Goal: Task Accomplishment & Management: Manage account settings

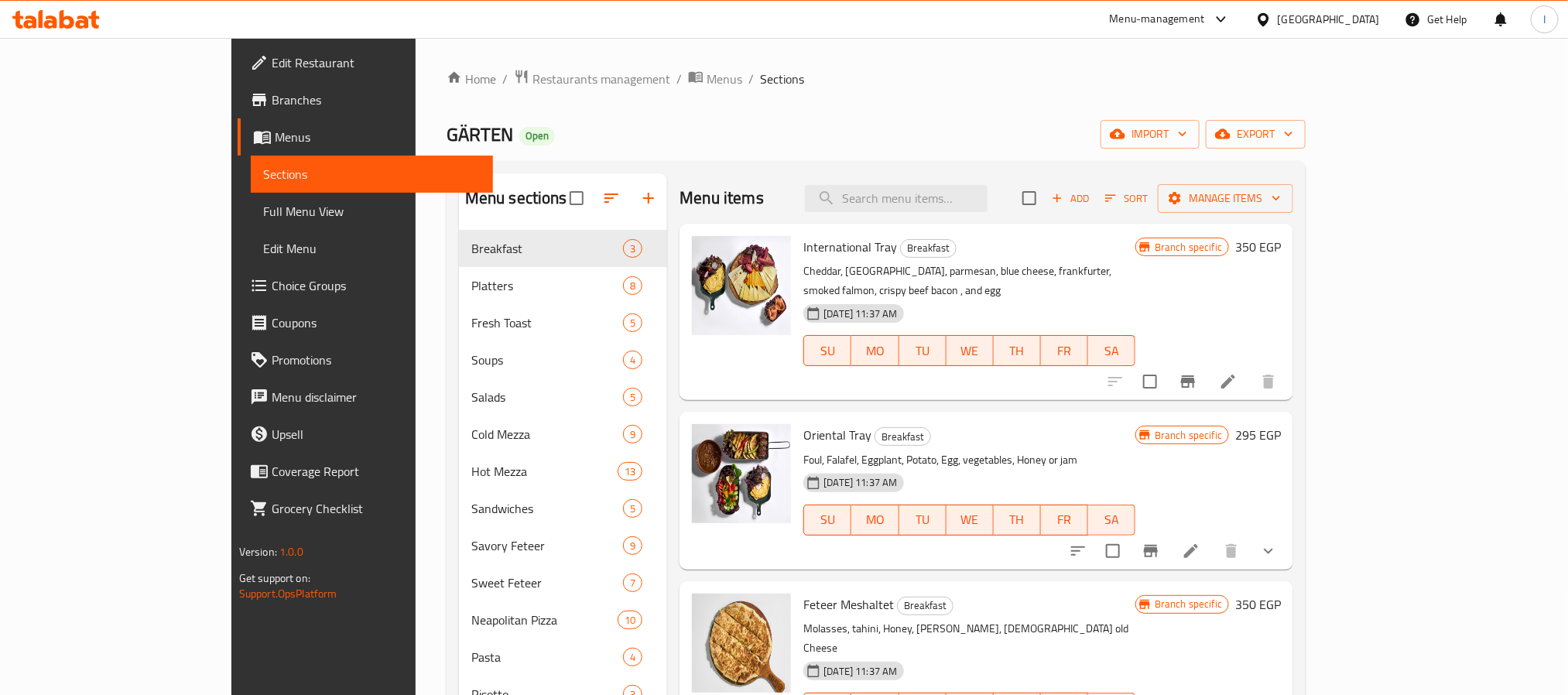
click at [721, 118] on div "Home / Restaurants management / Menus / Sections GÄRTEN Open import export Menu…" at bounding box center [875, 679] width 859 height 1220
click at [774, 136] on div "GÄRTEN Open import export" at bounding box center [875, 134] width 859 height 29
click at [820, 147] on div "GÄRTEN Open import export" at bounding box center [875, 134] width 859 height 29
click at [791, 139] on div "GÄRTEN Open import export" at bounding box center [875, 134] width 859 height 29
click at [854, 97] on div "Home / Restaurants management / Menus / Sections GÄRTEN Open import export Menu…" at bounding box center [875, 679] width 859 height 1220
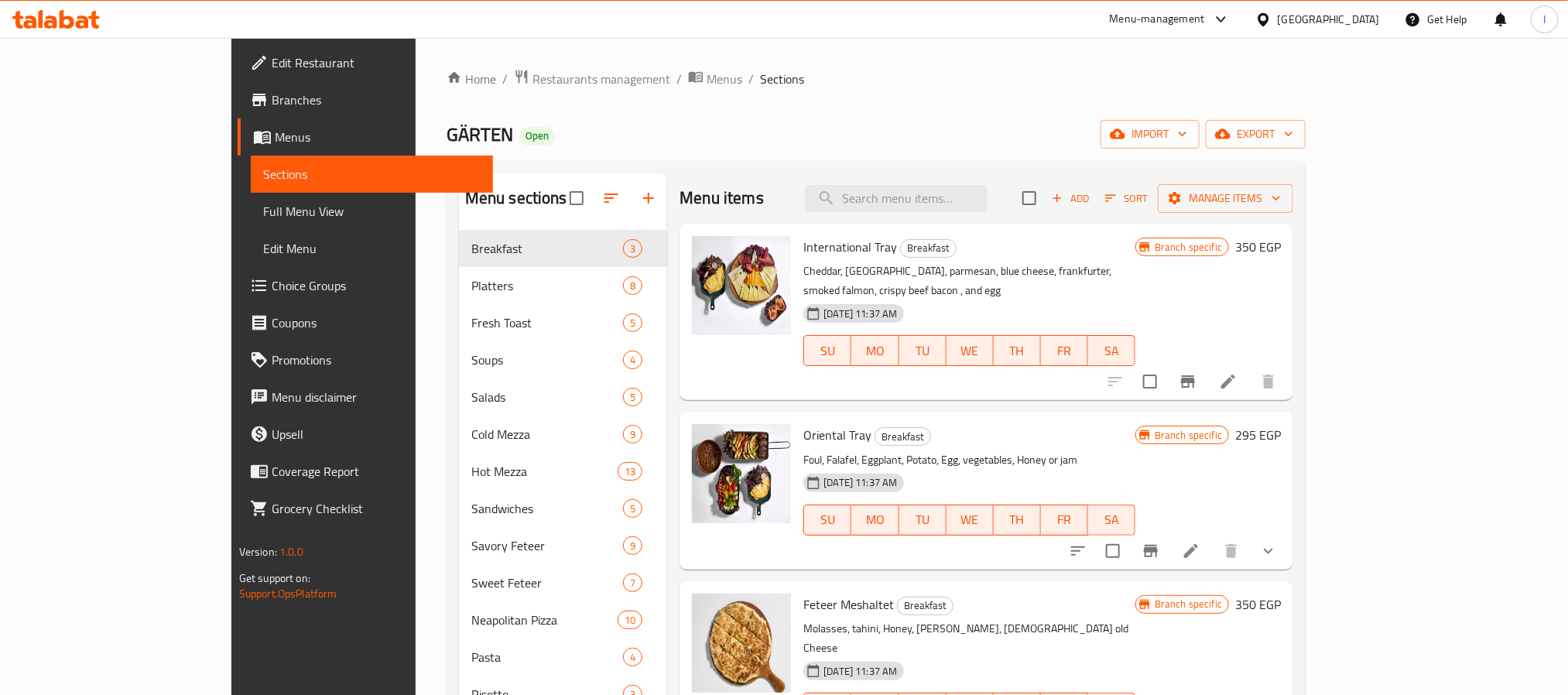
click at [446, 137] on span "GÄRTEN" at bounding box center [480, 135] width 67 height 35
copy span "GÄRTEN"
click at [742, 94] on div "Home / Restaurants management / Menus / Sections GÄRTEN Open import export Menu…" at bounding box center [875, 679] width 859 height 1220
click at [735, 94] on div "Home / Restaurants management / Menus / Sections GÄRTEN Open import export Menu…" at bounding box center [875, 679] width 859 height 1220
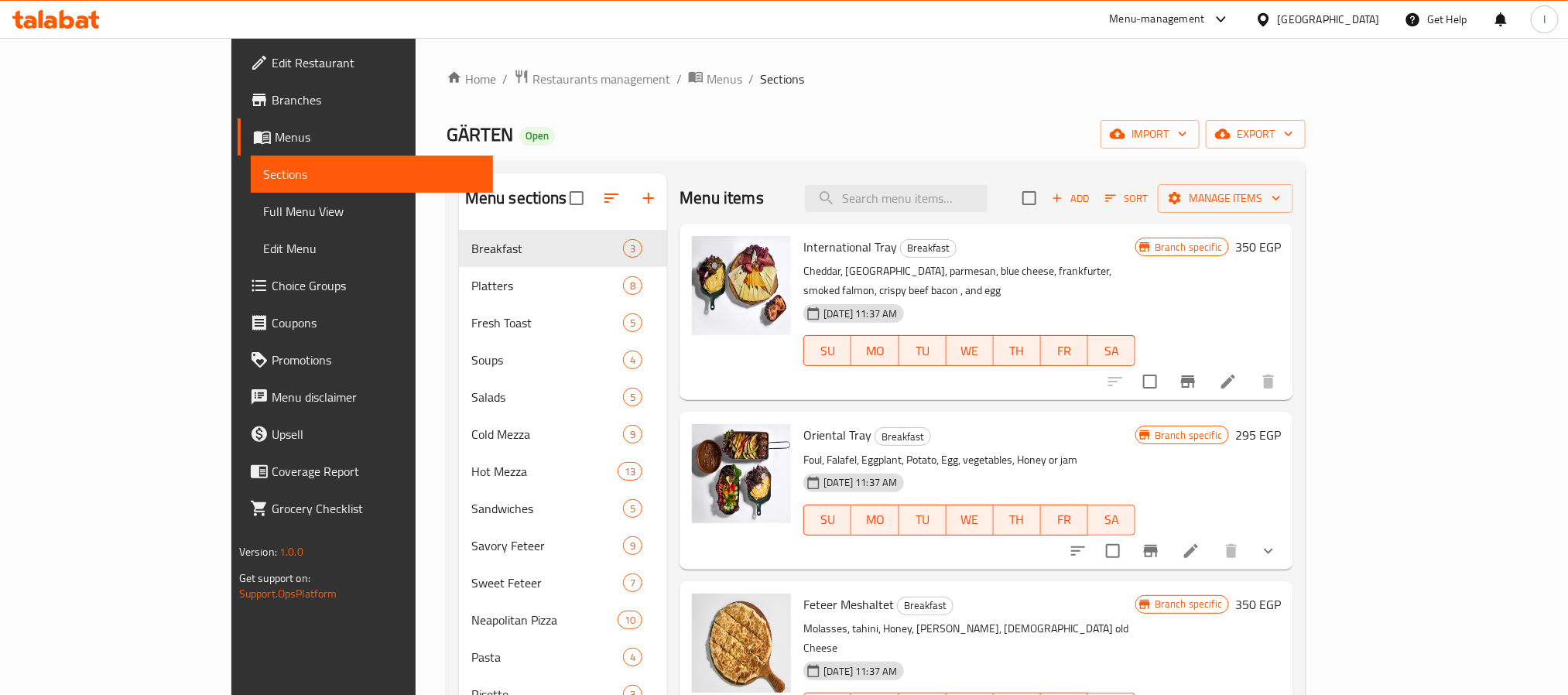
click at [702, 129] on div "GÄRTEN Open import export" at bounding box center [875, 134] width 859 height 29
click at [727, 118] on div "Home / Restaurants management / Menus / Sections GÄRTEN Open import export Menu…" at bounding box center [875, 679] width 859 height 1220
click at [1206, 374] on button "Branch-specific-item" at bounding box center [1188, 382] width 37 height 37
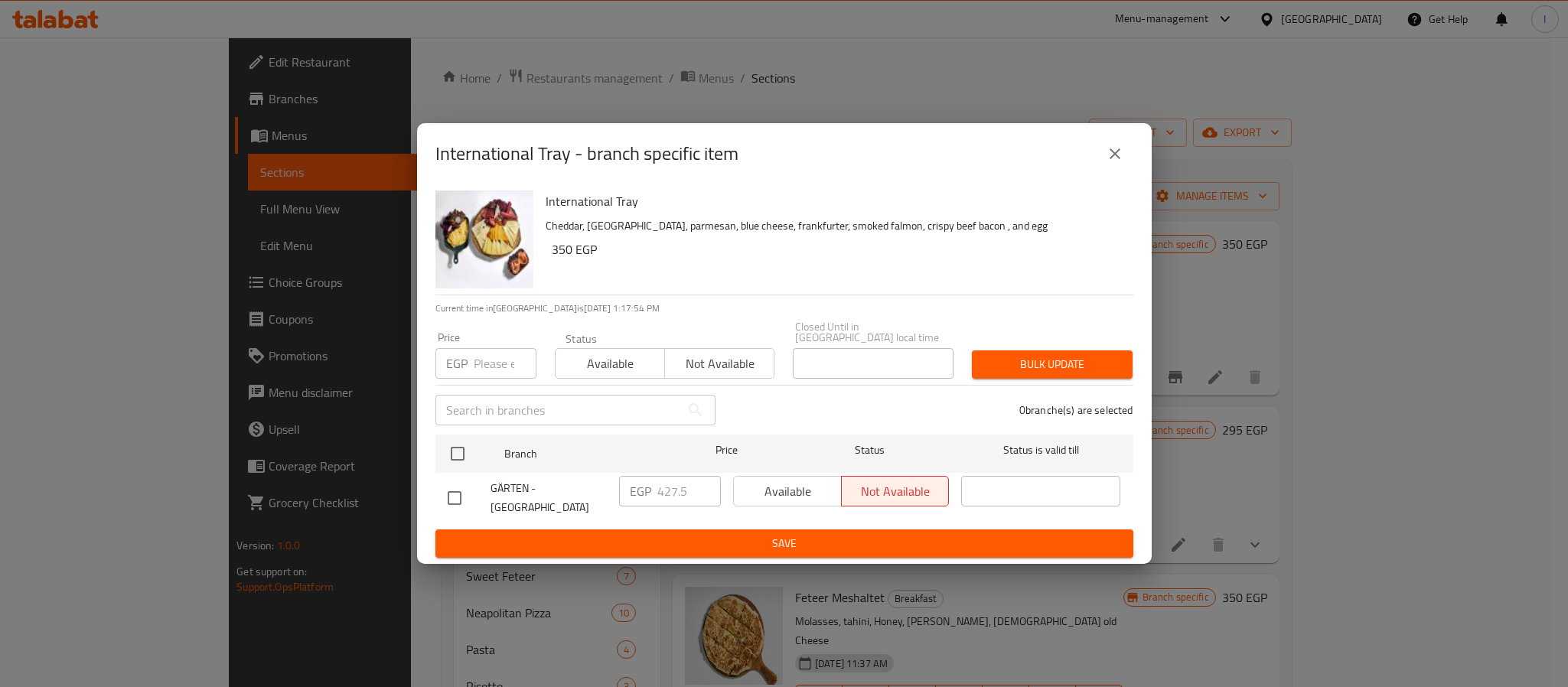
click at [774, 209] on h6 "International Tray" at bounding box center [832, 201] width 575 height 22
click at [1114, 163] on icon "close" at bounding box center [1115, 153] width 18 height 18
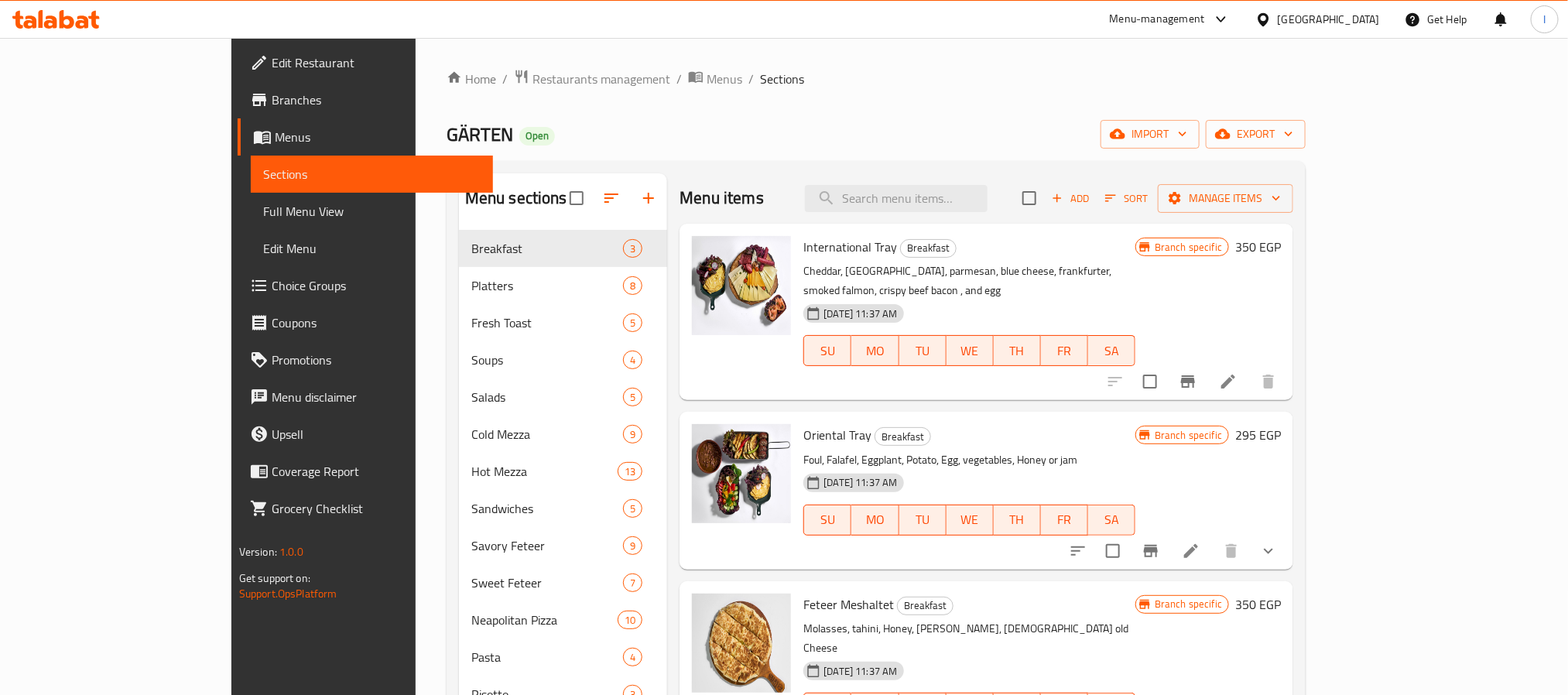
click at [750, 102] on div "Home / Restaurants management / Menus / Sections GÄRTEN Open import export Menu…" at bounding box center [875, 679] width 859 height 1220
click at [446, 130] on span "GÄRTEN" at bounding box center [480, 135] width 67 height 35
copy span "GÄRTEN"
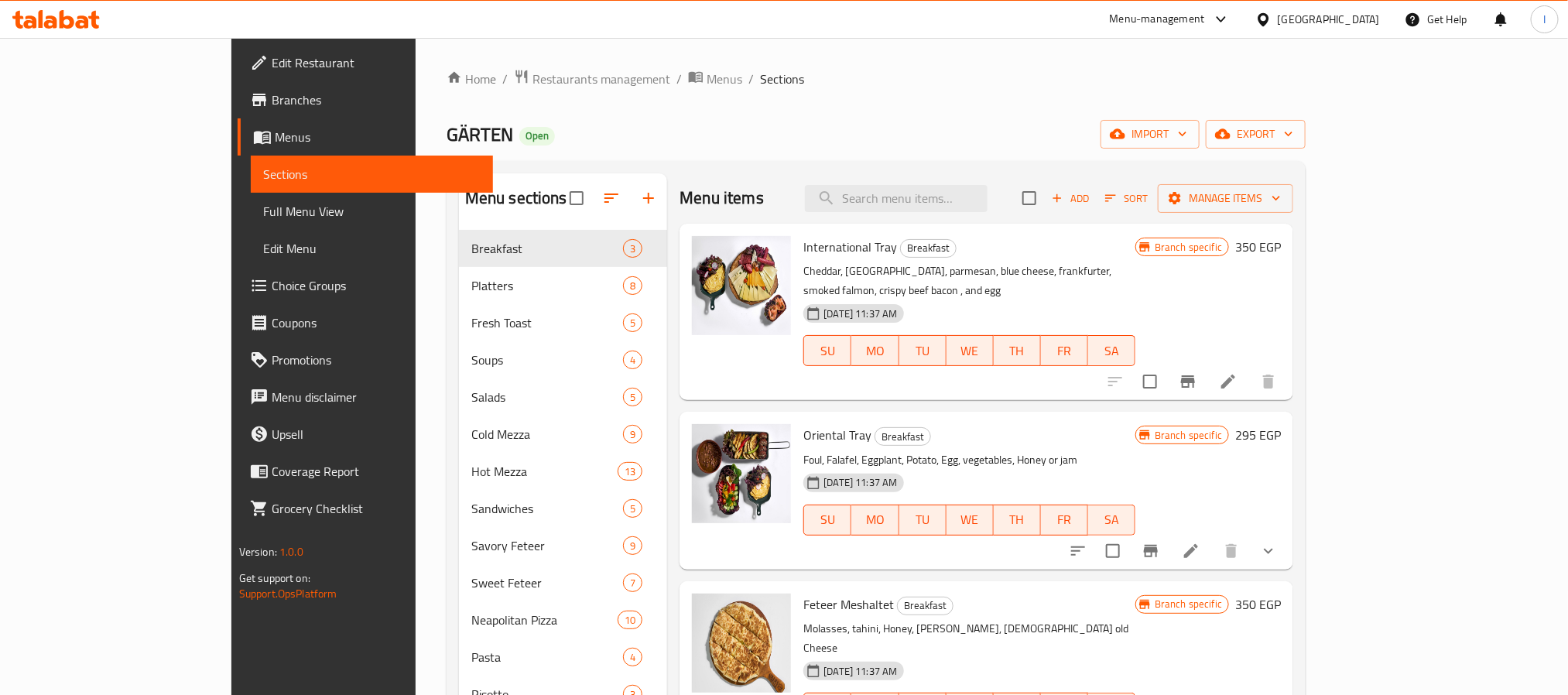
click at [778, 181] on div "Menu items Add Sort Manage items" at bounding box center [986, 198] width 614 height 50
click at [725, 158] on div "Home / Restaurants management / Menus / Sections GÄRTEN Open import export Menu…" at bounding box center [875, 679] width 859 height 1220
click at [1206, 364] on button "Branch-specific-item" at bounding box center [1188, 382] width 37 height 37
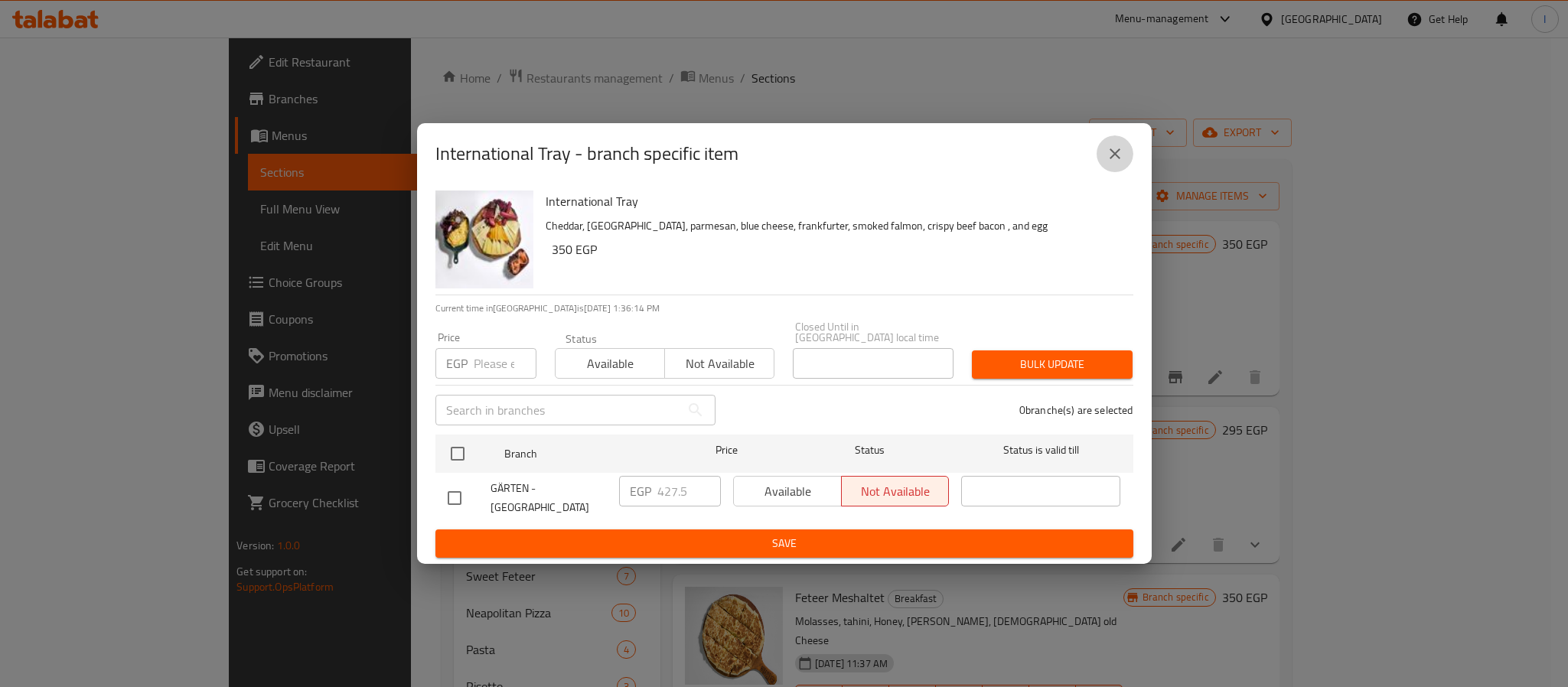
click at [1114, 159] on icon "close" at bounding box center [1115, 153] width 18 height 18
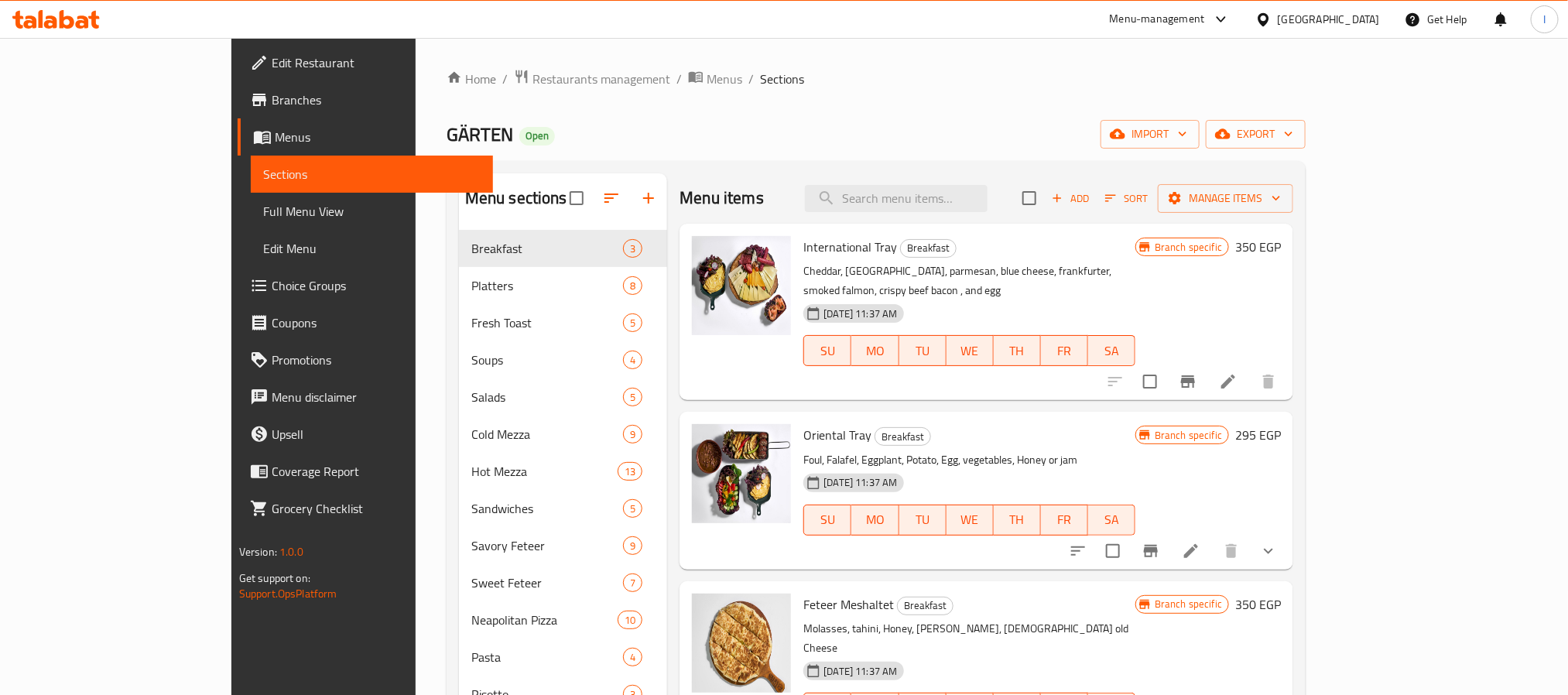
click at [1058, 112] on div "Home / Restaurants management / Menus / Sections GÄRTEN Open import export Menu…" at bounding box center [875, 679] width 859 height 1220
click at [446, 130] on span "GÄRTEN" at bounding box center [480, 135] width 67 height 35
copy span "GÄRTEN"
click at [771, 139] on div "GÄRTEN Open import export" at bounding box center [875, 134] width 859 height 29
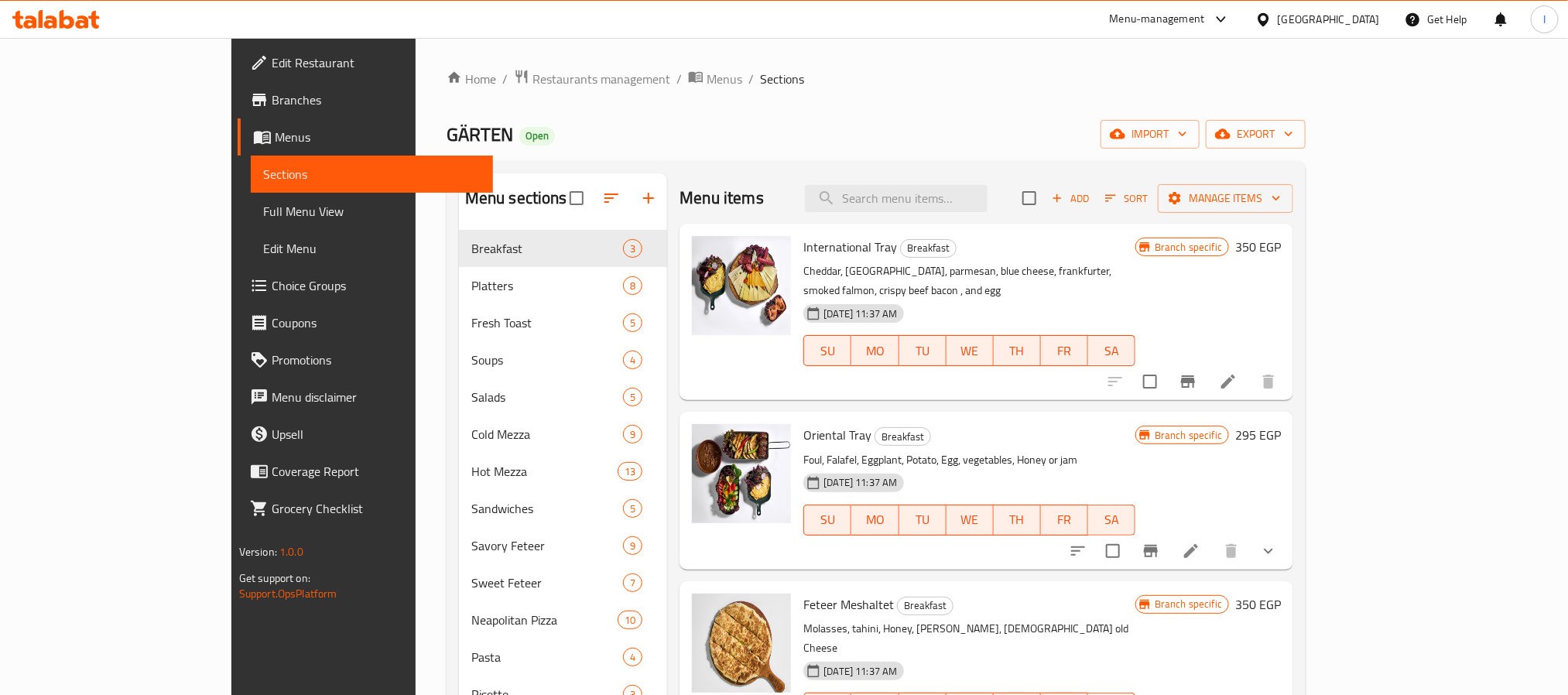
click at [771, 139] on div "GÄRTEN Open import export" at bounding box center [875, 134] width 859 height 29
click at [808, 132] on div "GÄRTEN Open import export" at bounding box center [875, 134] width 859 height 29
click at [1195, 376] on icon "Branch-specific-item" at bounding box center [1188, 382] width 14 height 12
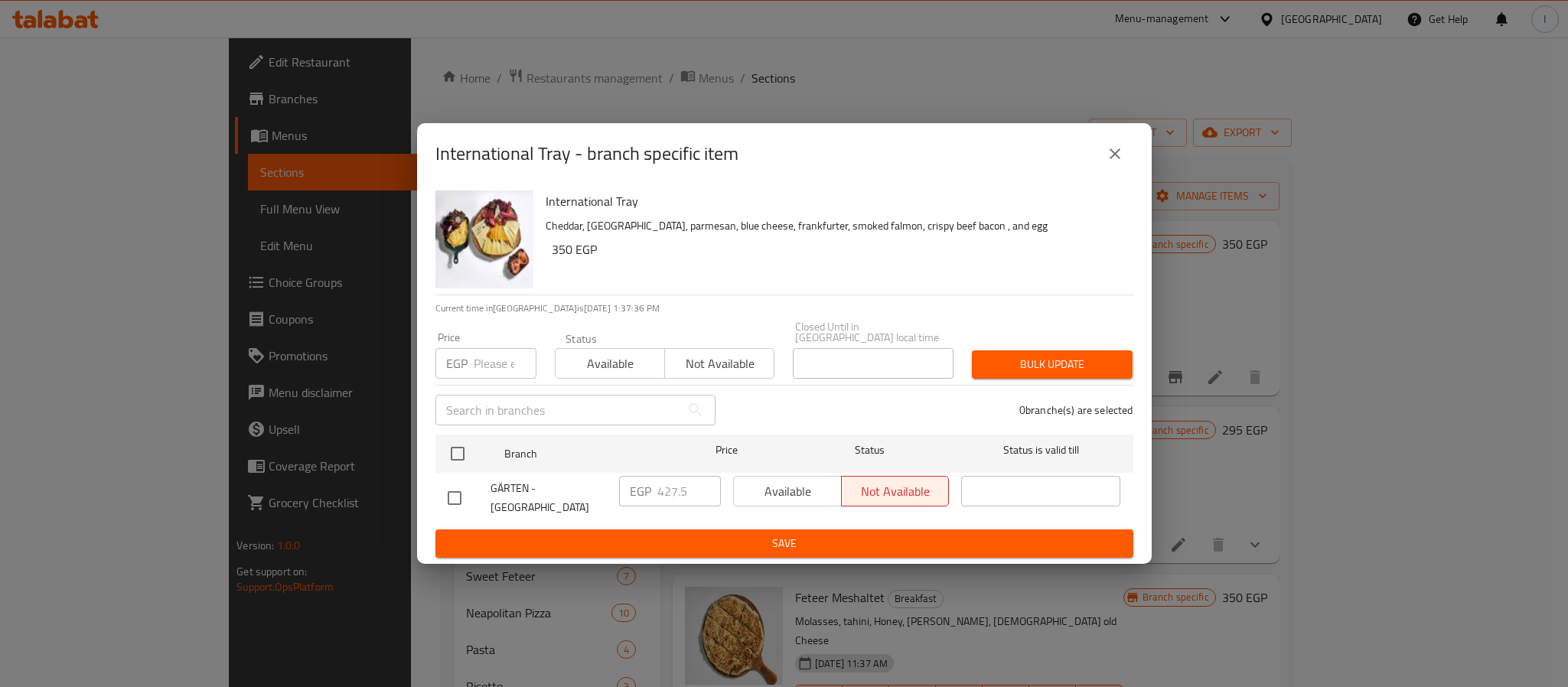
click at [1114, 163] on icon "close" at bounding box center [1115, 153] width 18 height 18
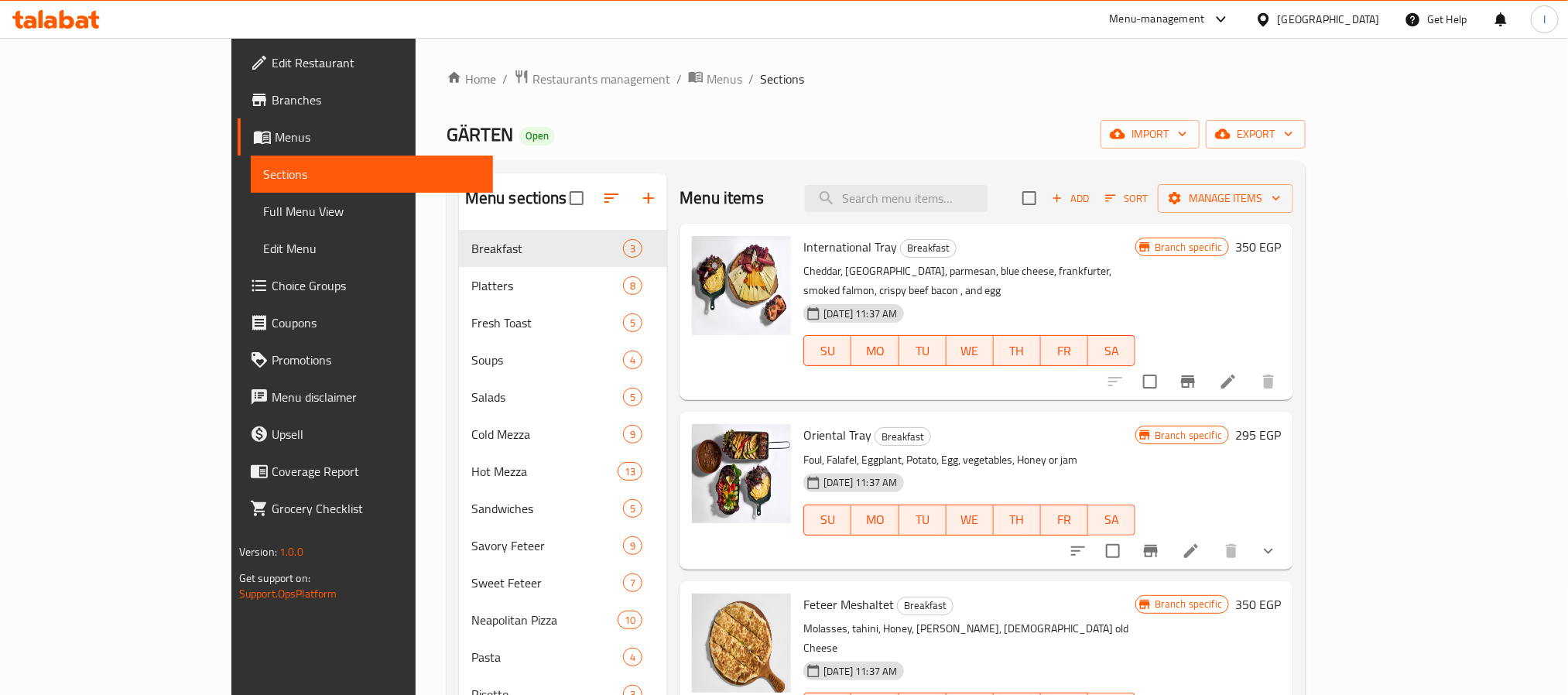
click at [840, 137] on div "GÄRTEN Open import export" at bounding box center [875, 134] width 859 height 29
click at [760, 126] on div "GÄRTEN Open import export" at bounding box center [875, 134] width 859 height 29
click at [1206, 363] on button "Branch-specific-item" at bounding box center [1188, 382] width 37 height 37
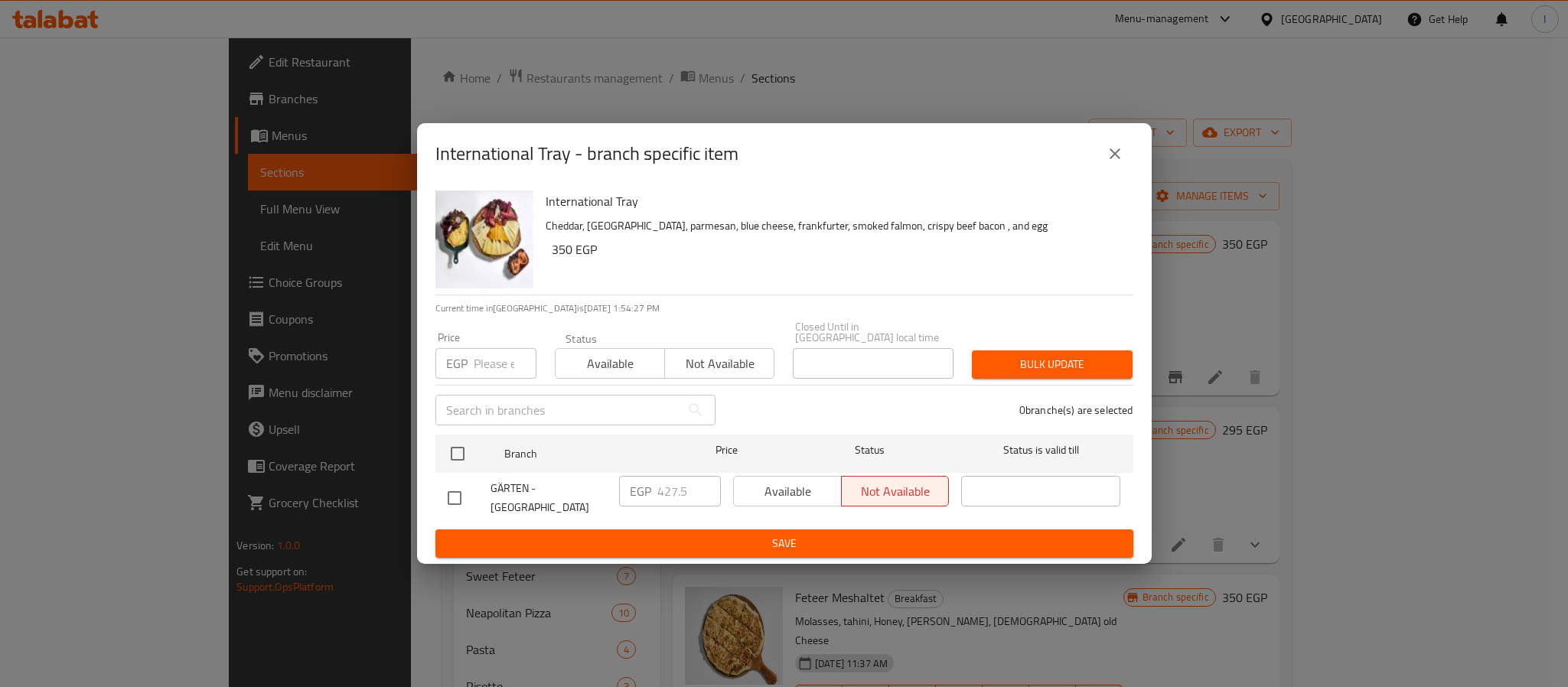
click at [1107, 159] on icon "close" at bounding box center [1115, 153] width 18 height 18
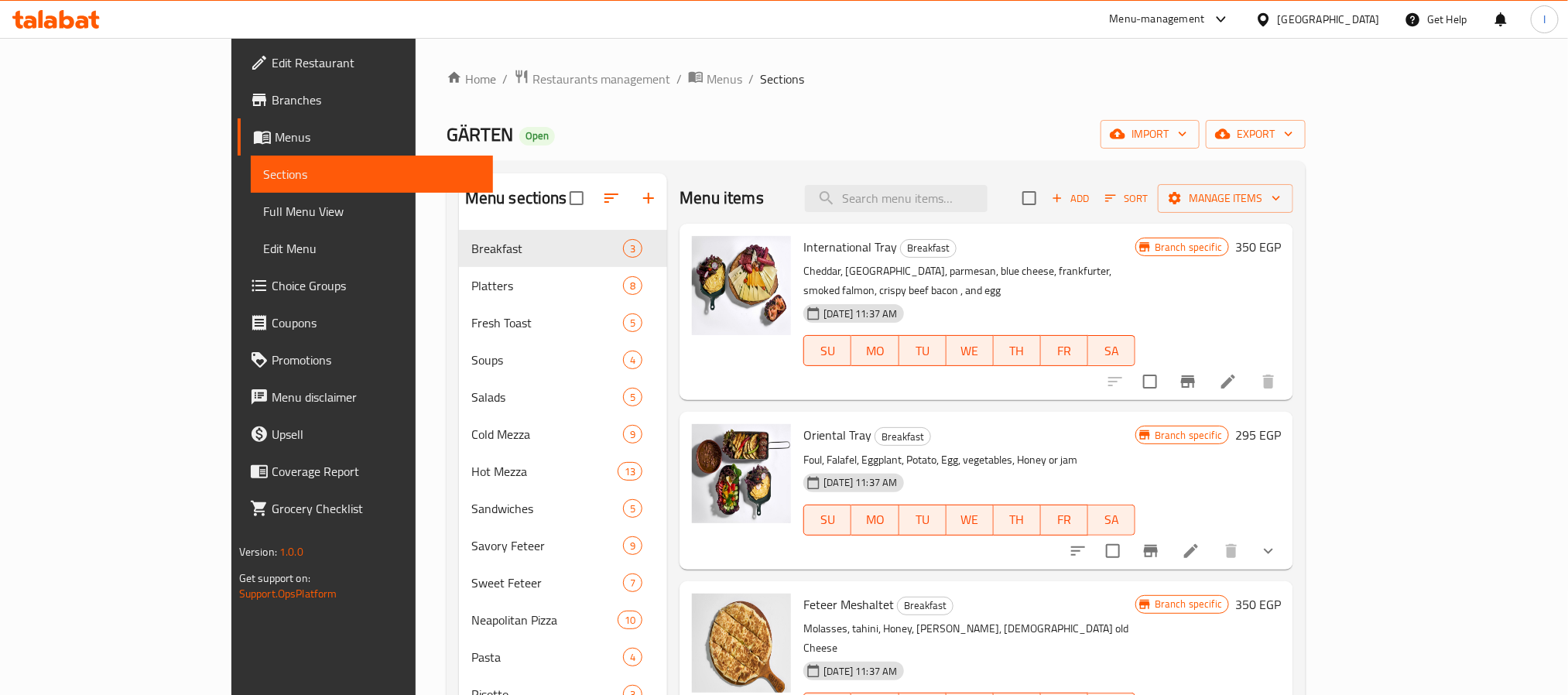
click at [1013, 144] on div "GÄRTEN Open import export" at bounding box center [875, 134] width 859 height 29
click at [943, 140] on div "GÄRTEN Open import export" at bounding box center [875, 134] width 859 height 29
click at [971, 142] on div "GÄRTEN Open import export" at bounding box center [875, 134] width 859 height 29
click at [686, 117] on div "Home / Restaurants management / Menus / Sections GÄRTEN Open import export Menu…" at bounding box center [875, 679] width 859 height 1220
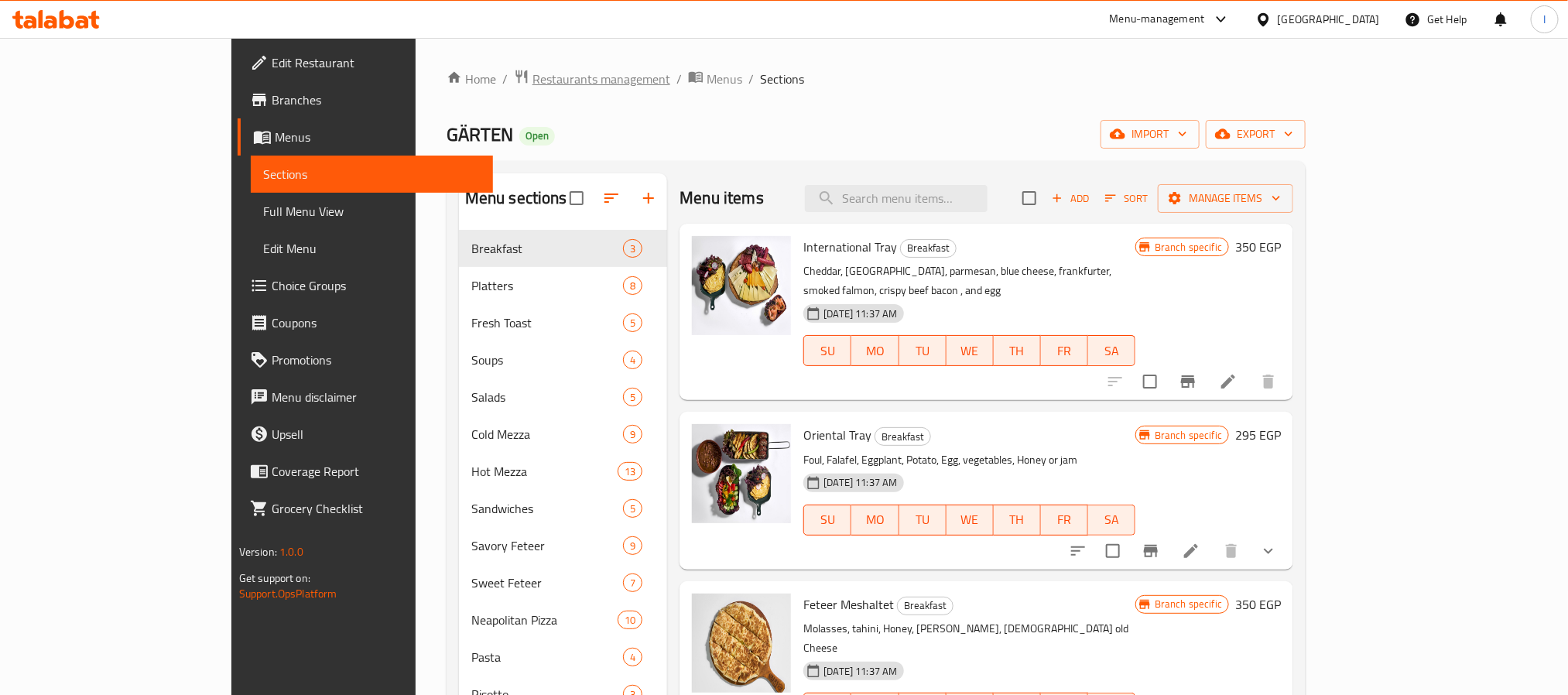
click at [532, 77] on span "Restaurants management" at bounding box center [601, 79] width 137 height 18
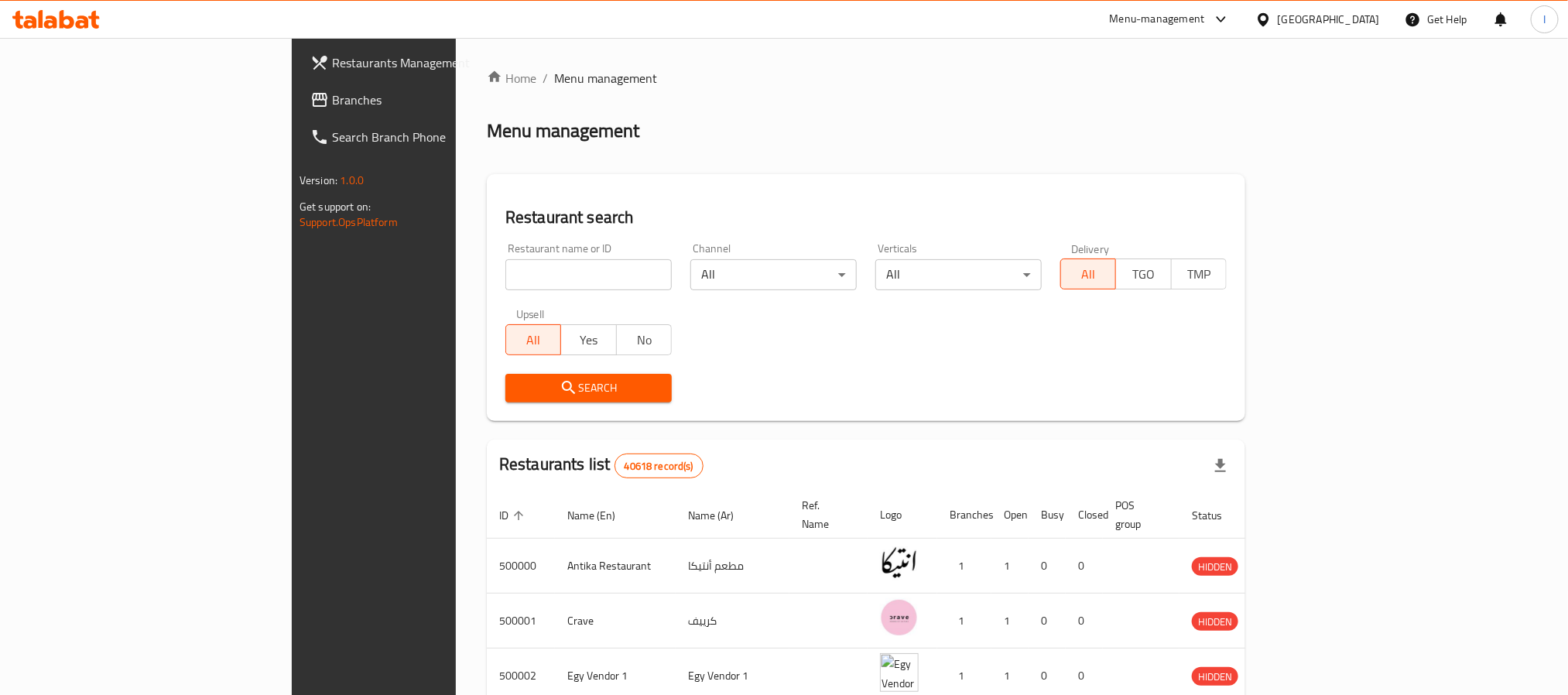
click at [532, 118] on div "Menu management" at bounding box center [866, 130] width 759 height 25
click at [538, 119] on div "Menu management" at bounding box center [866, 130] width 759 height 25
click at [969, 87] on ol "Home / Menu management" at bounding box center [866, 78] width 759 height 18
click at [298, 88] on link "Branches" at bounding box center [425, 100] width 256 height 37
